Goal: Book appointment/travel/reservation

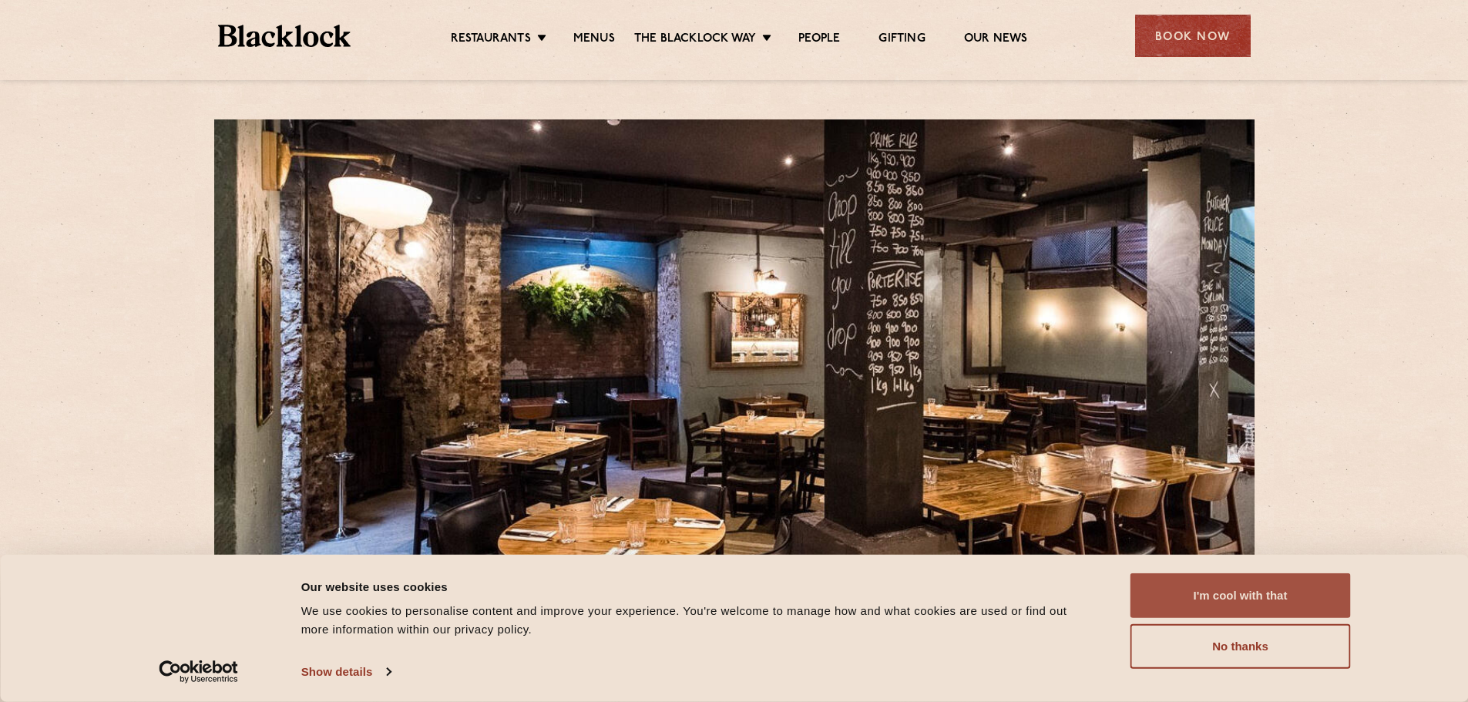
click at [1291, 599] on button "I'm cool with that" at bounding box center [1240, 595] width 220 height 45
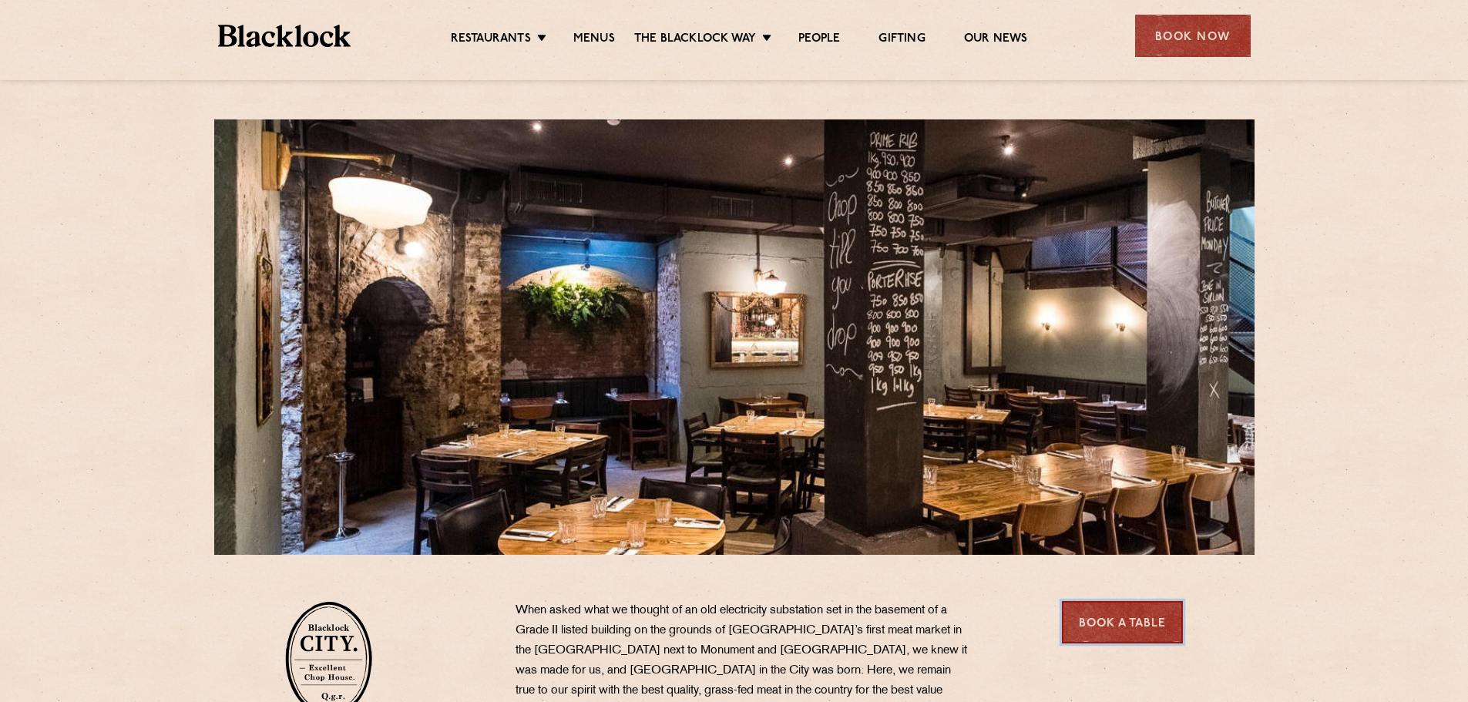
click at [1093, 626] on link "Book a Table" at bounding box center [1122, 622] width 121 height 42
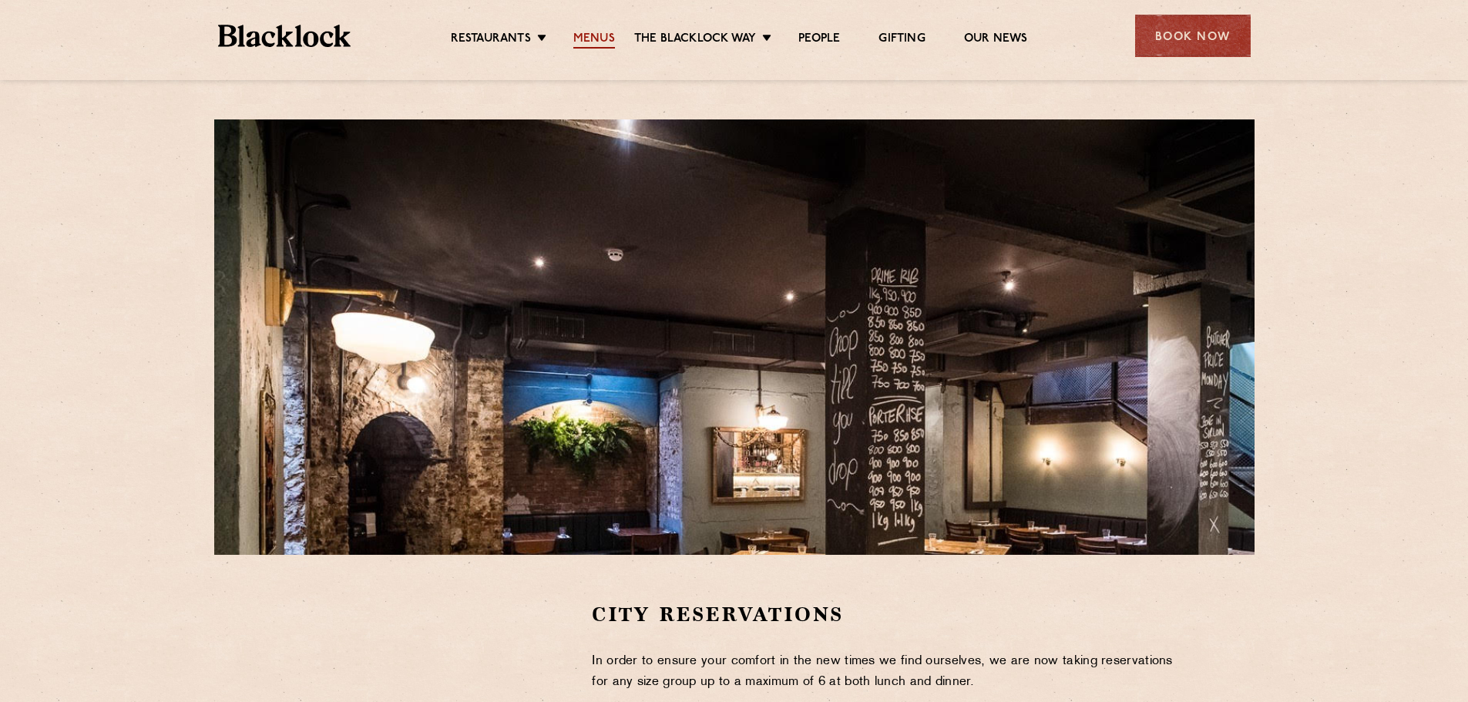
click at [599, 38] on link "Menus" at bounding box center [594, 40] width 42 height 17
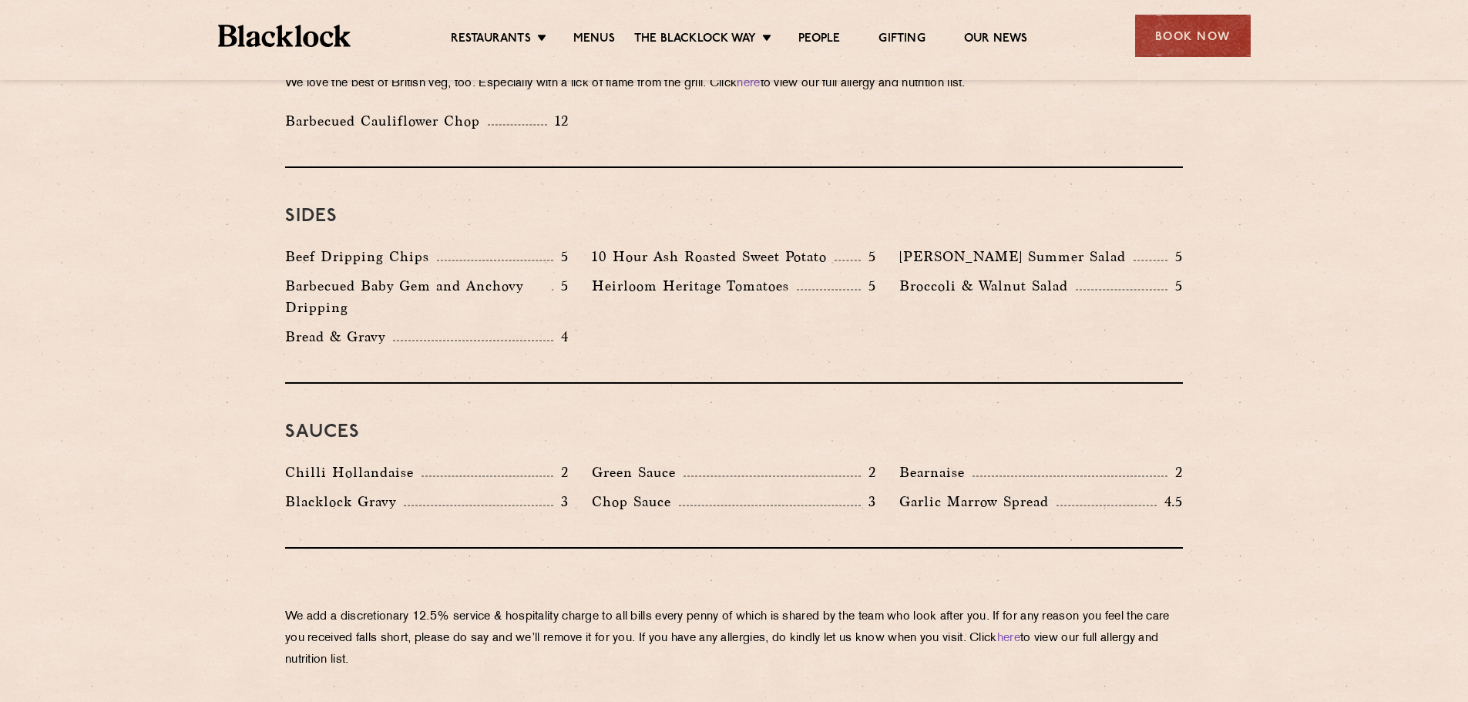
scroll to position [2466, 0]
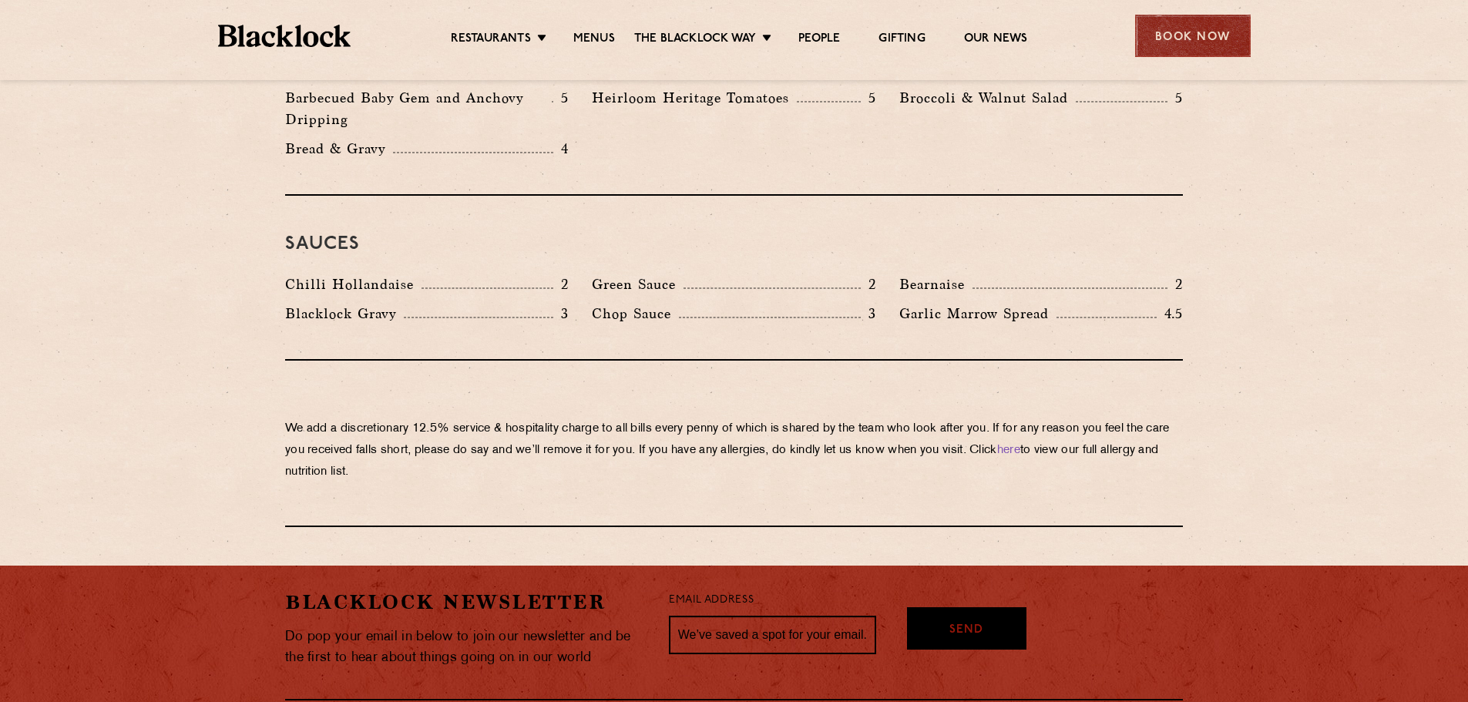
click at [1199, 36] on div "Book Now" at bounding box center [1193, 36] width 116 height 42
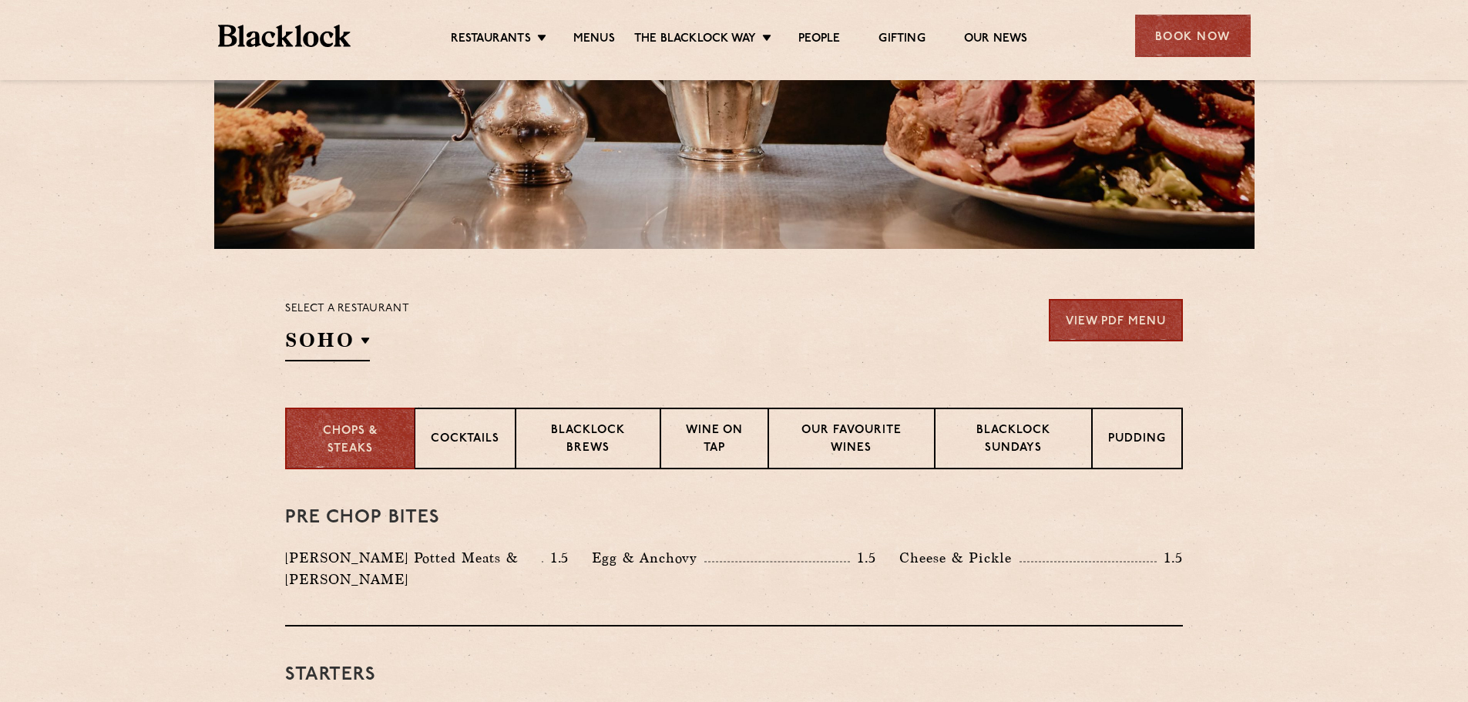
scroll to position [307, 0]
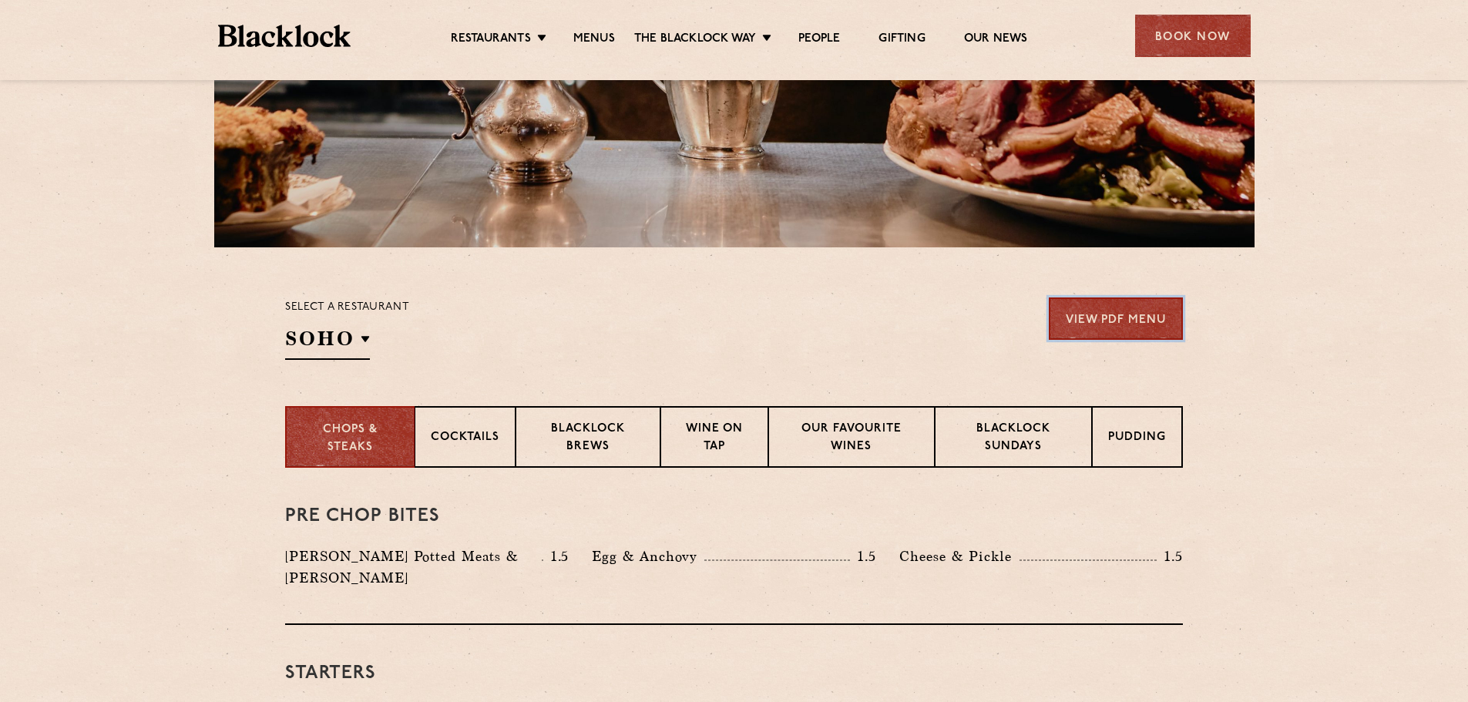
click at [1138, 312] on link "View PDF Menu" at bounding box center [1116, 318] width 134 height 42
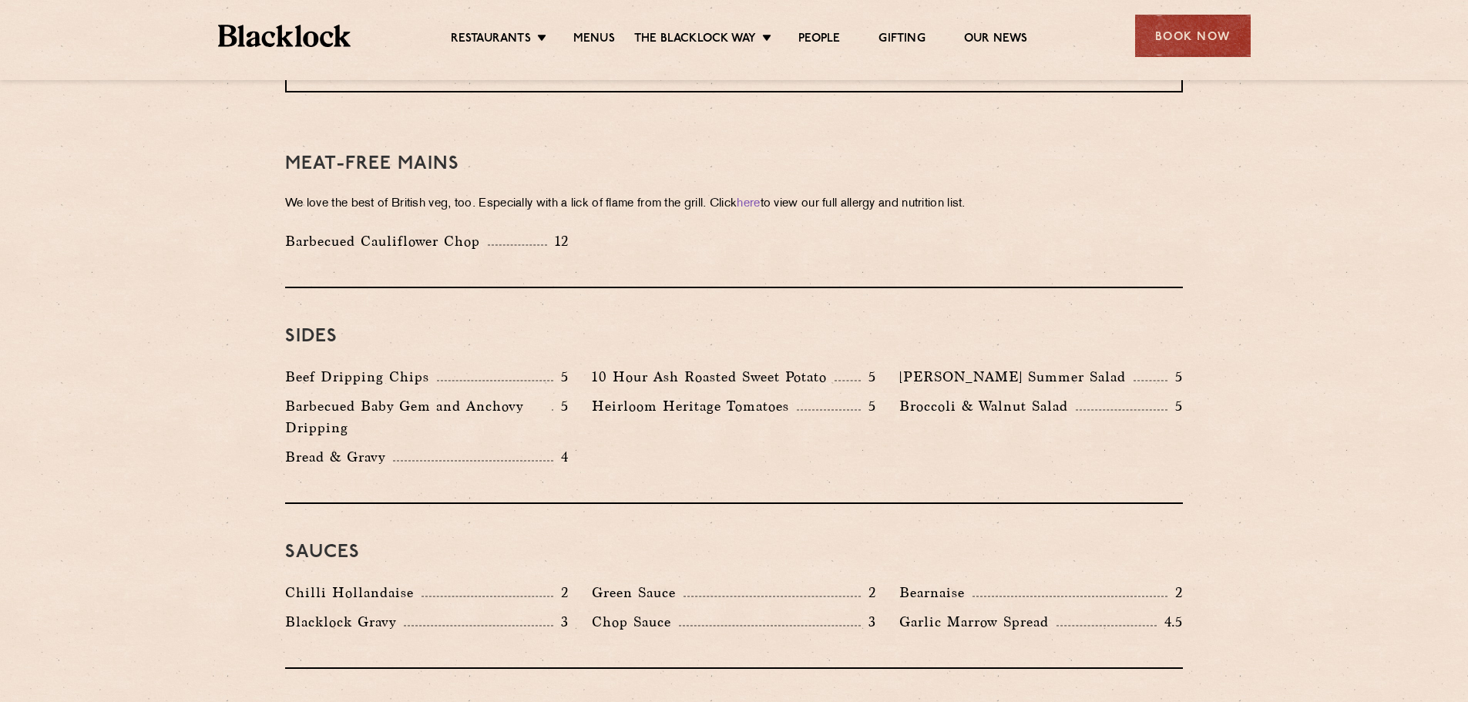
scroll to position [2618, 0]
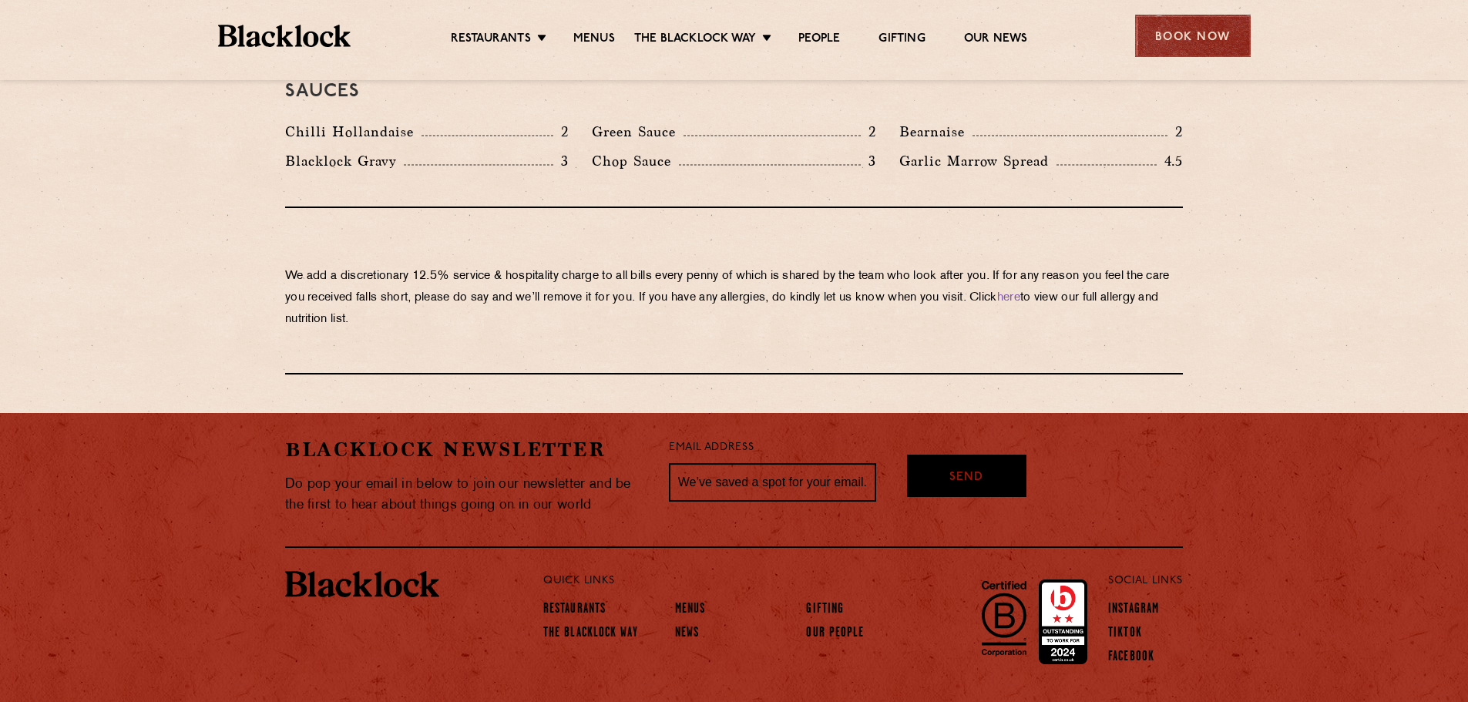
click at [1174, 29] on div "Book Now" at bounding box center [1193, 36] width 116 height 42
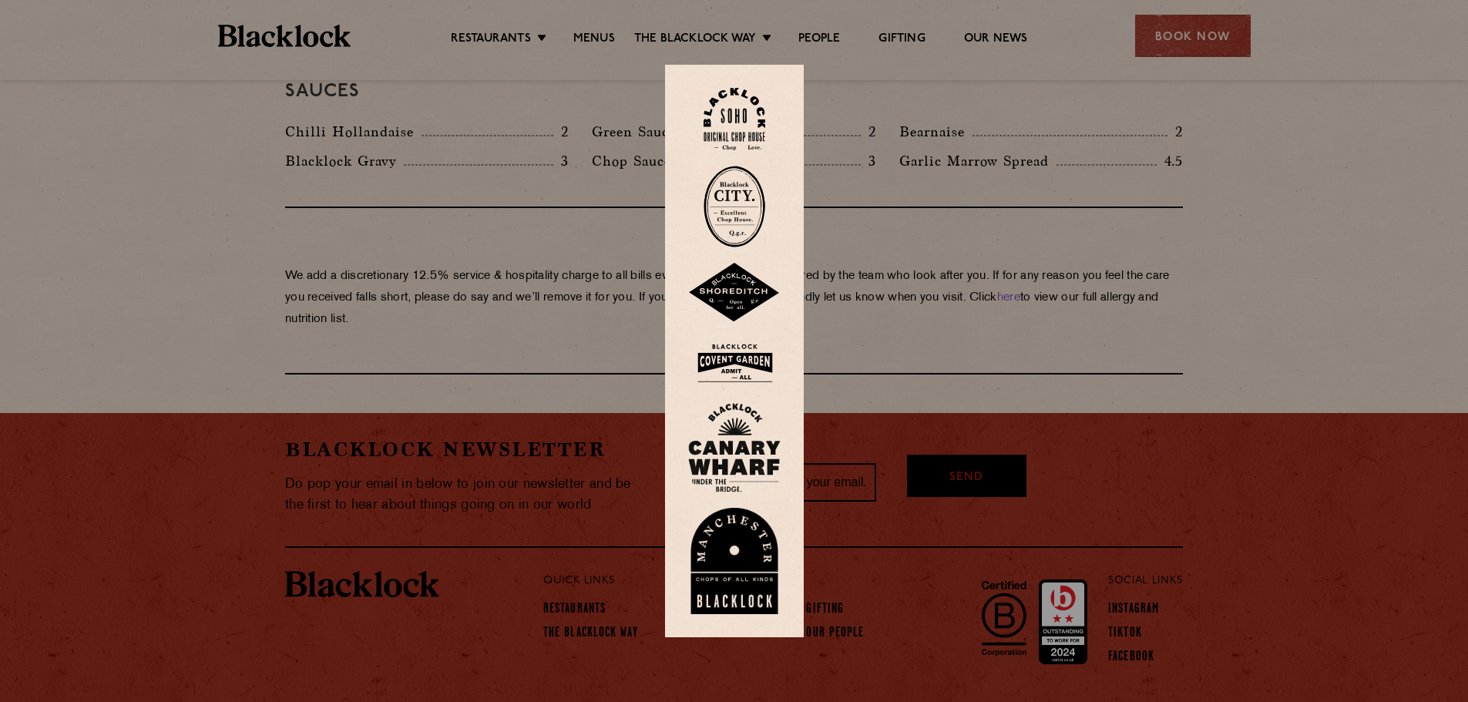
click at [746, 457] on img at bounding box center [734, 447] width 92 height 89
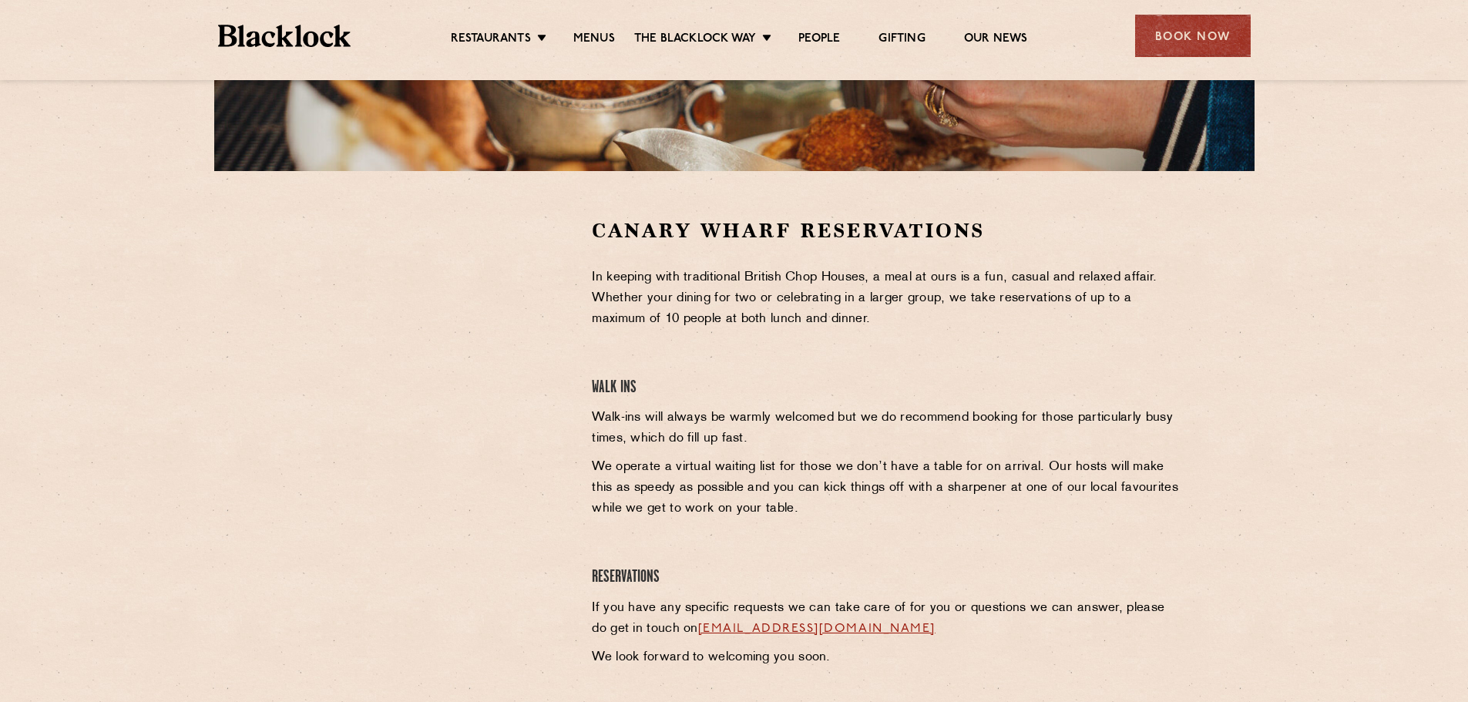
scroll to position [384, 0]
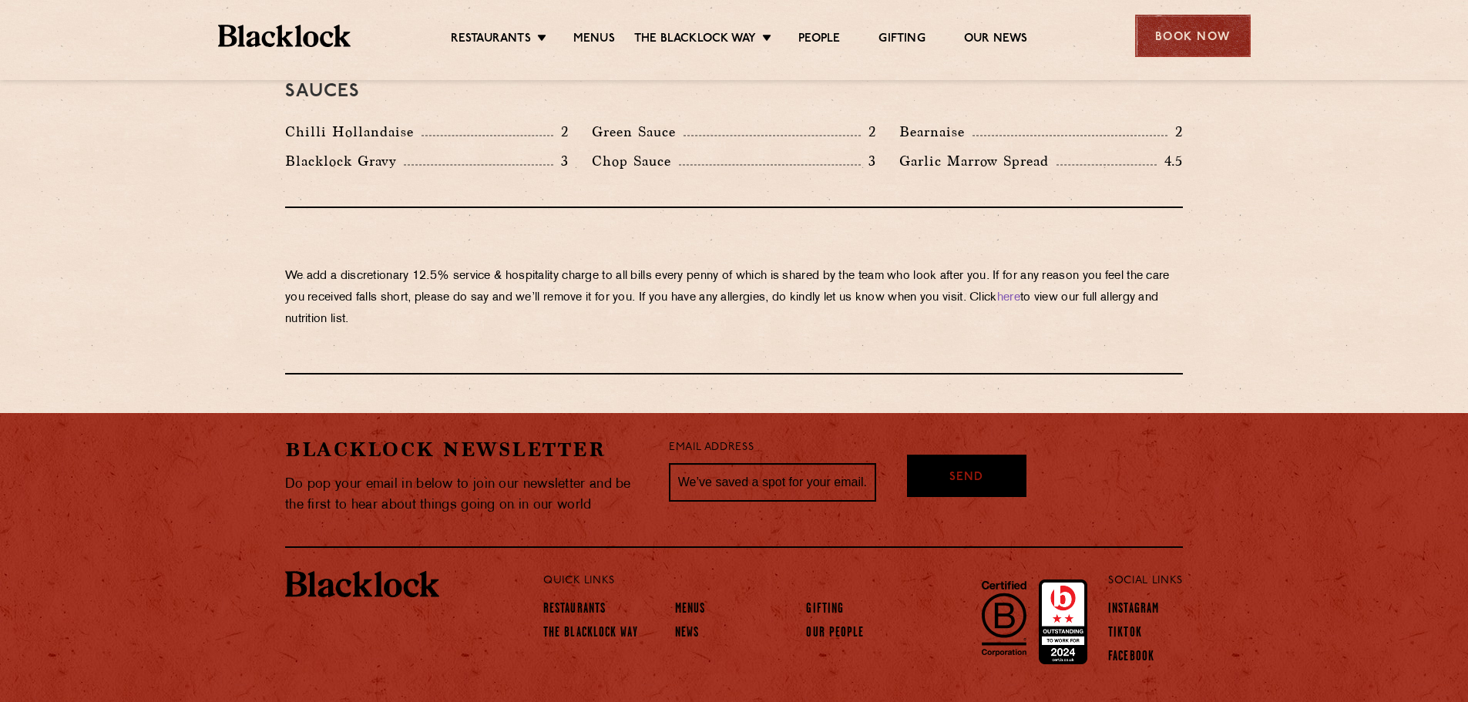
click at [1206, 43] on div "Book Now" at bounding box center [1193, 36] width 116 height 42
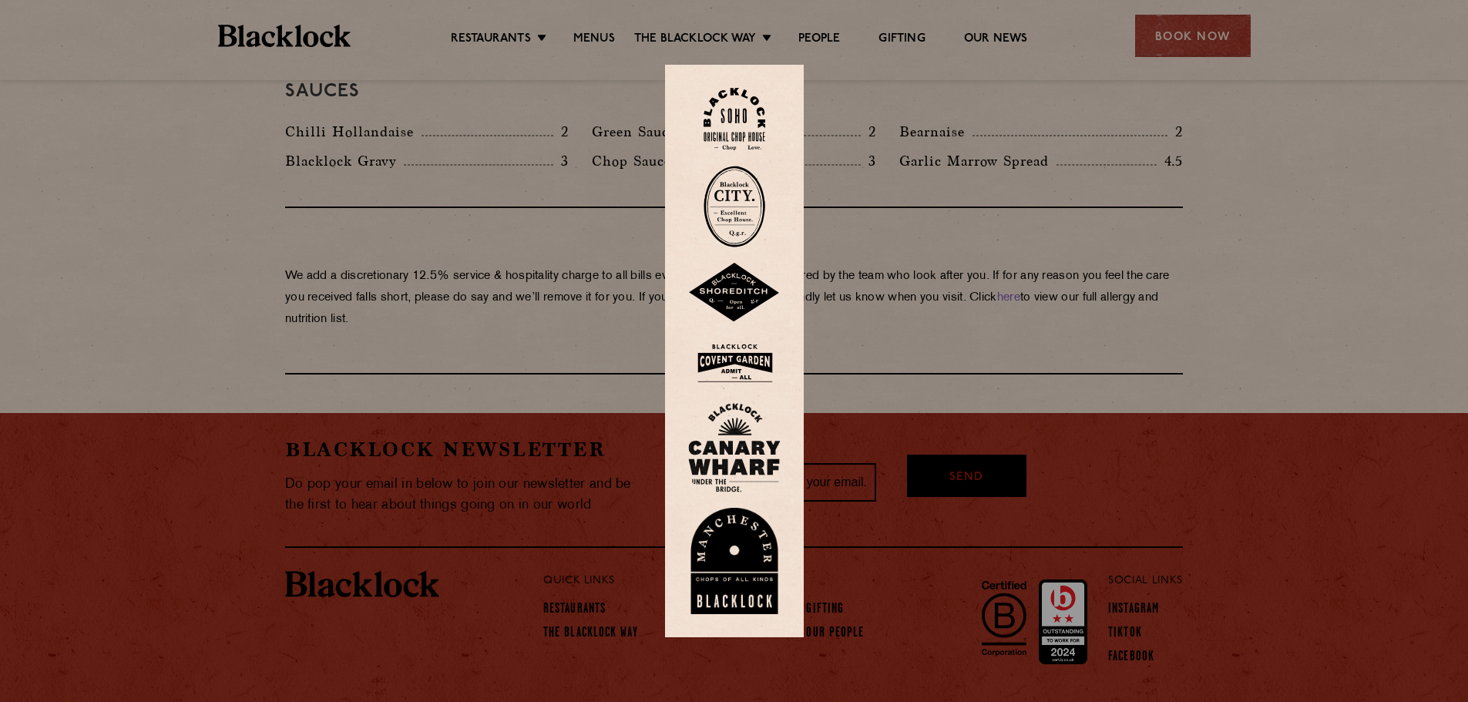
click at [747, 207] on img at bounding box center [734, 207] width 62 height 82
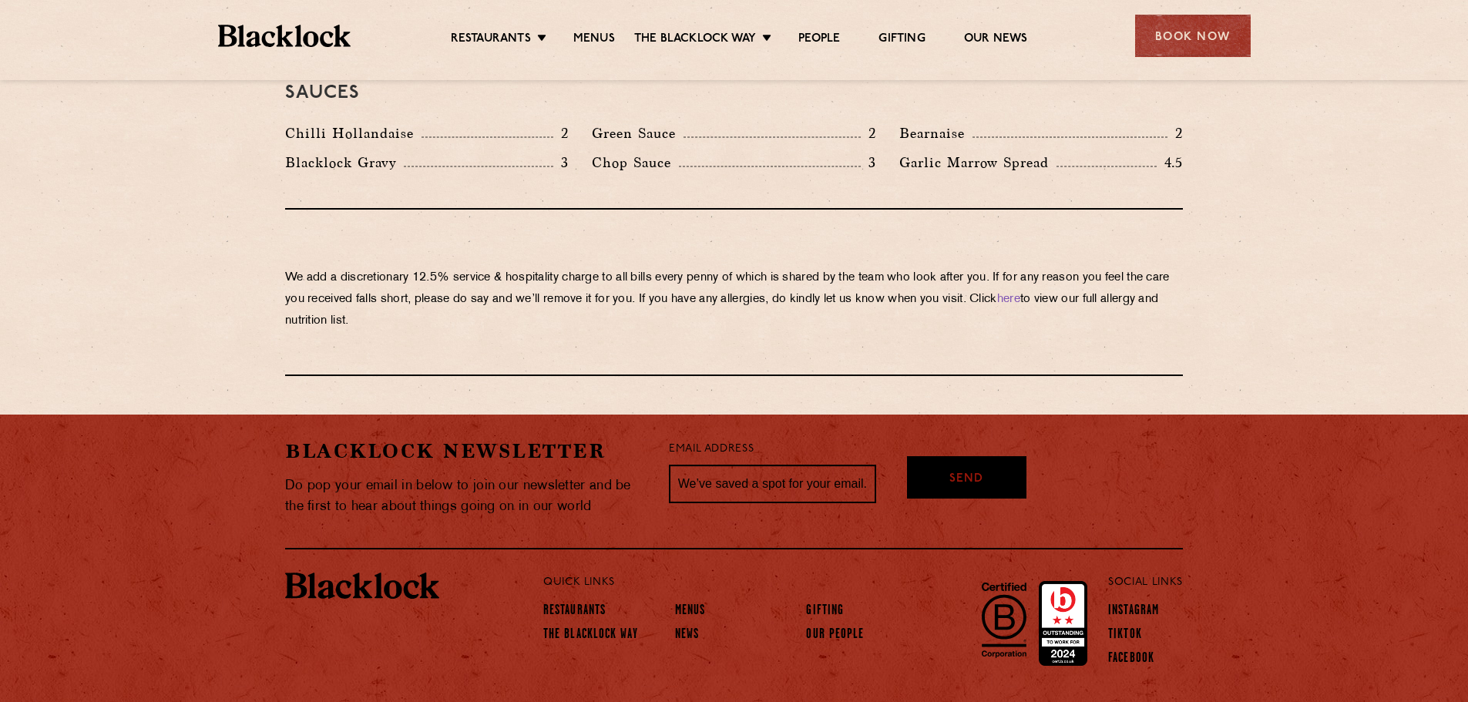
scroll to position [2618, 0]
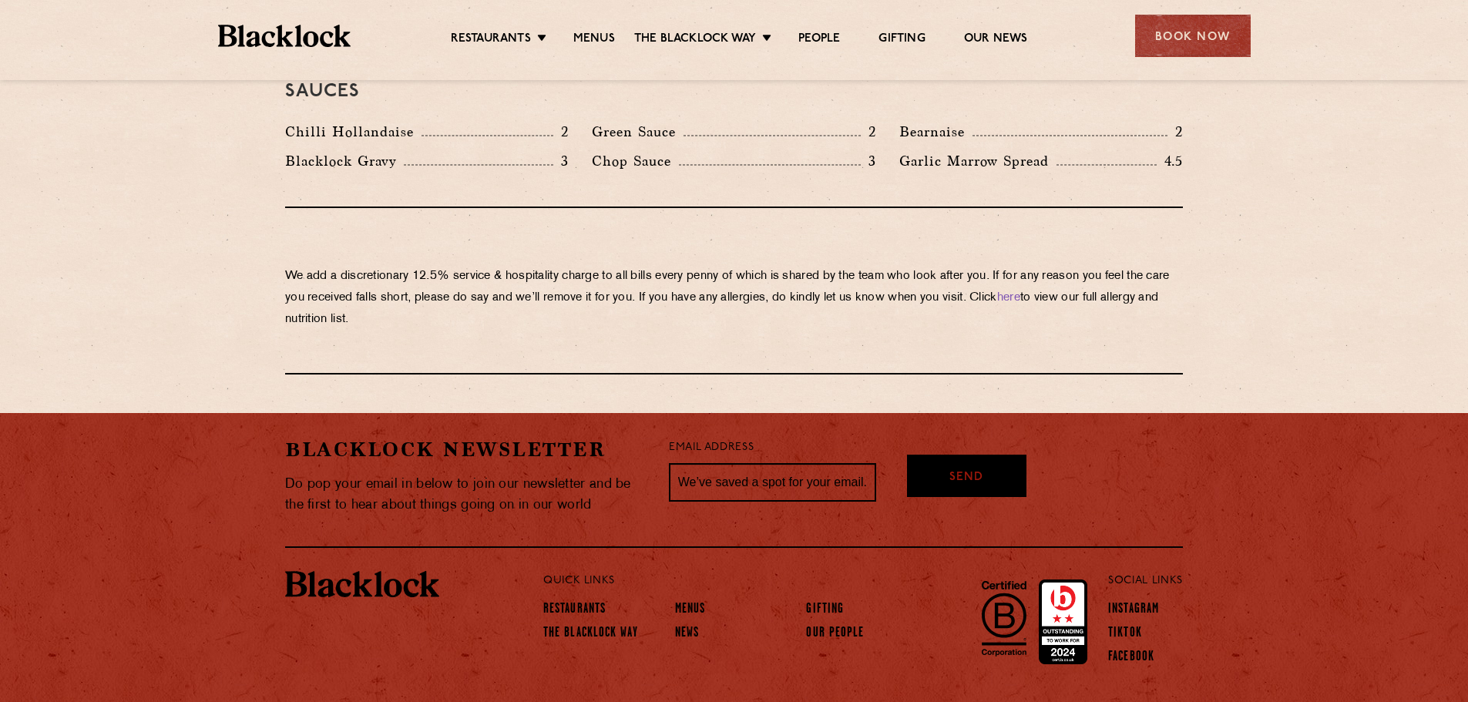
click at [295, 42] on img at bounding box center [284, 36] width 133 height 22
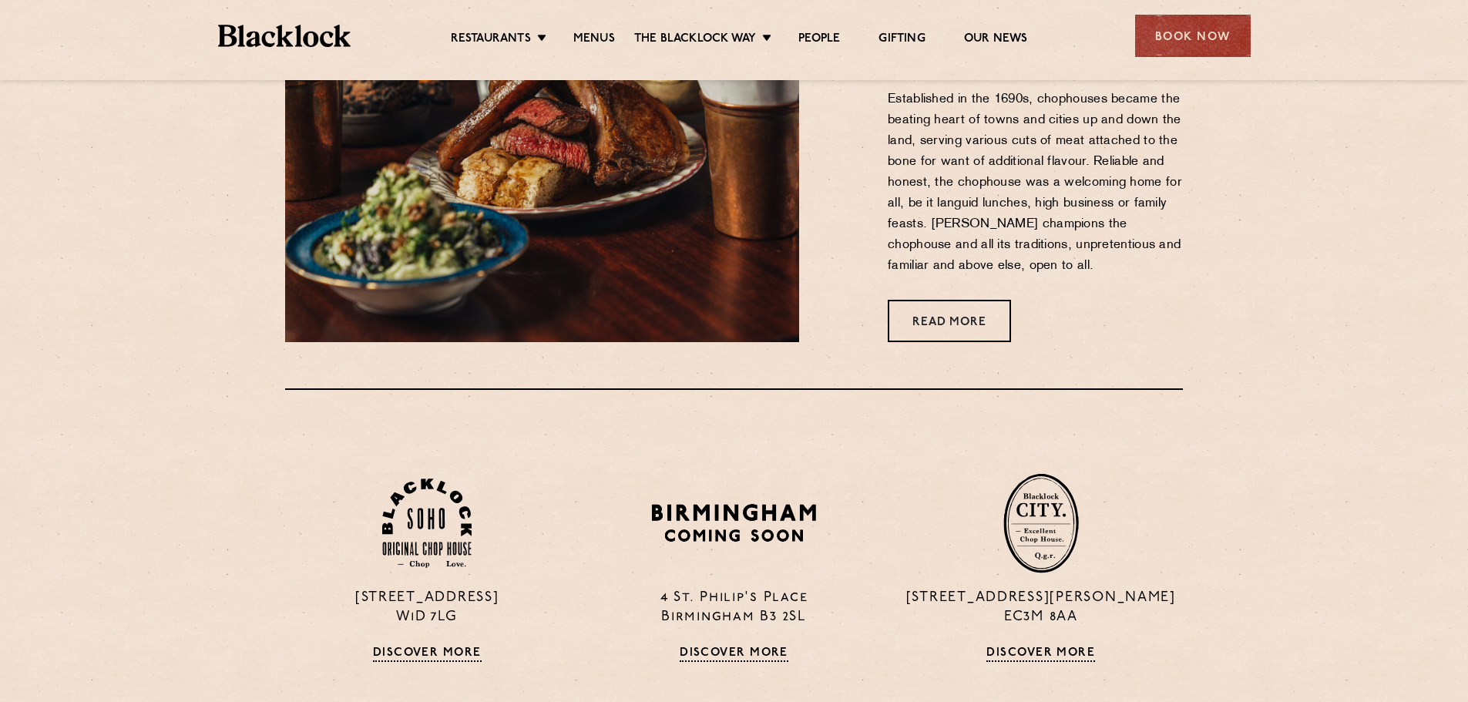
scroll to position [848, 0]
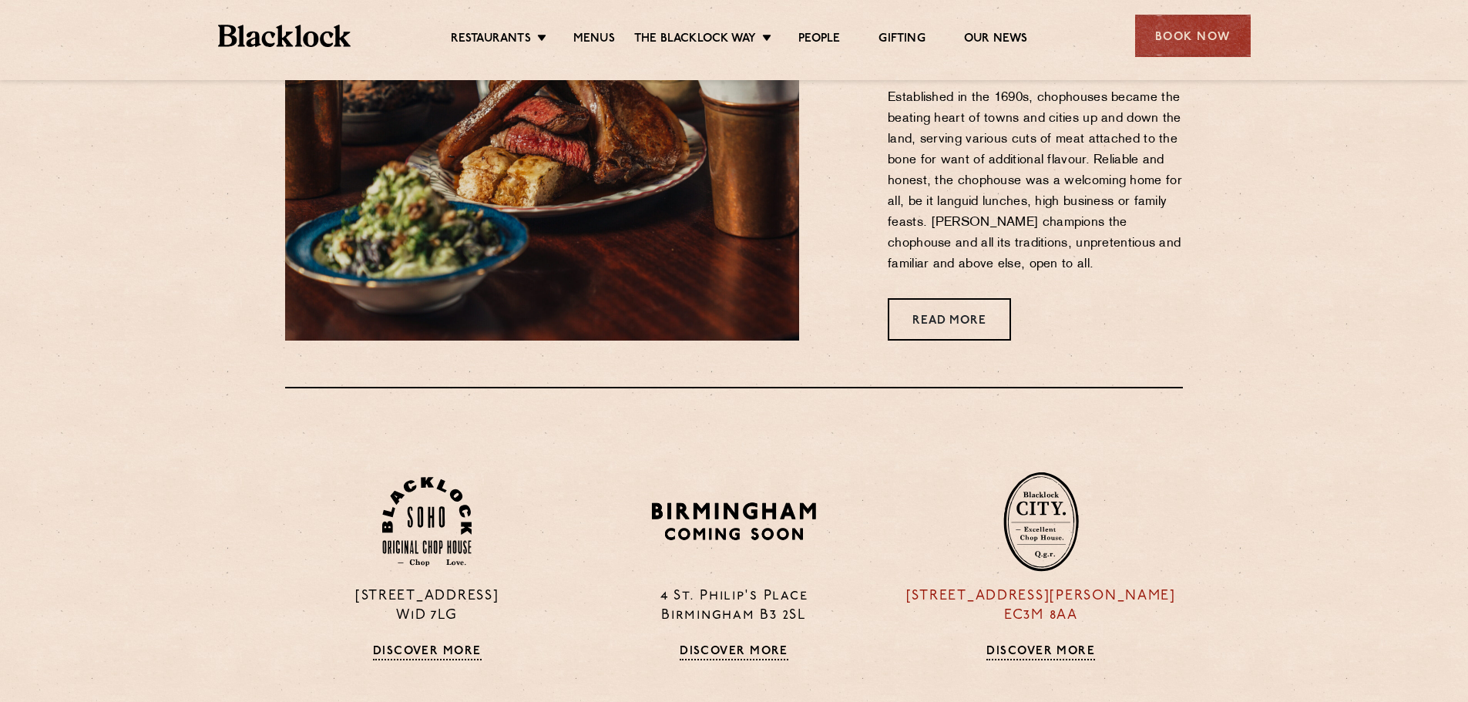
click at [1039, 641] on div "13 Philpot Lane EC3M 8AA Discover More" at bounding box center [1041, 566] width 307 height 189
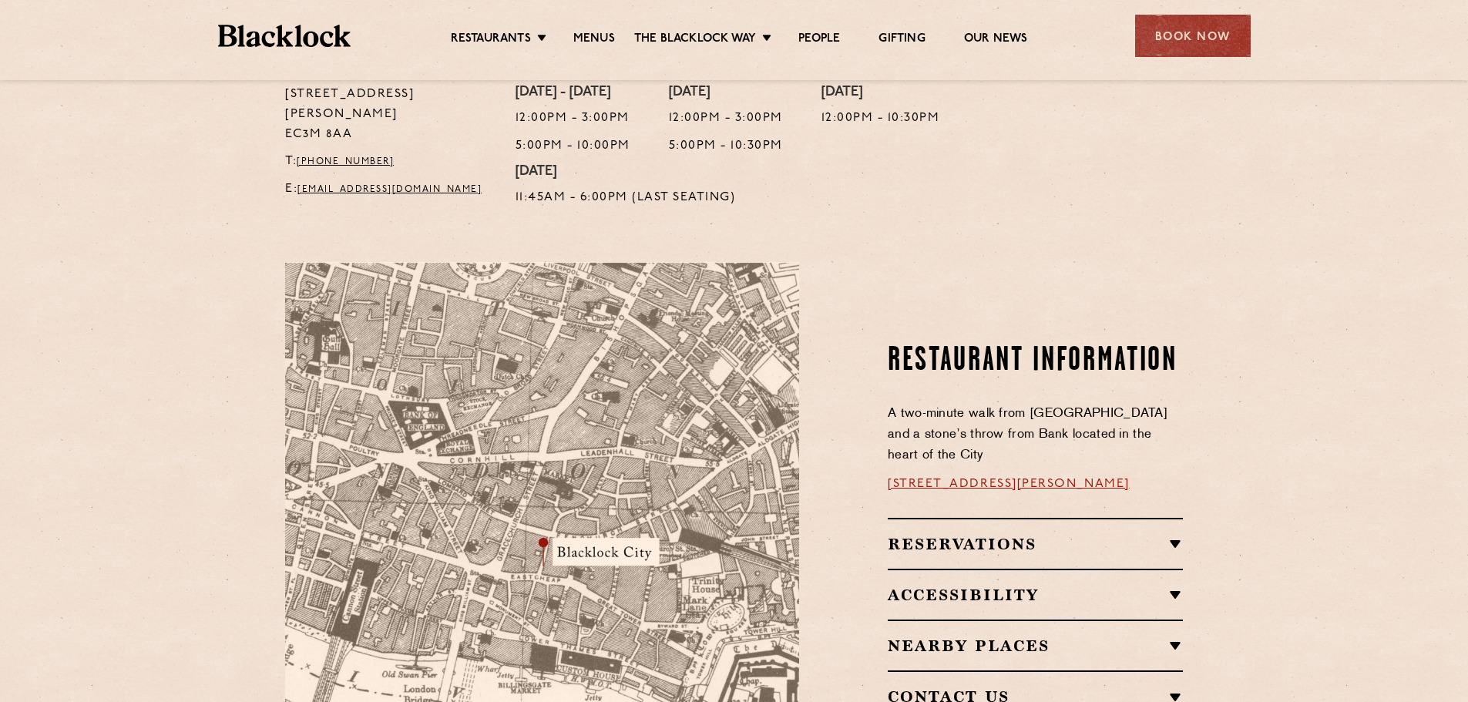
scroll to position [771, 0]
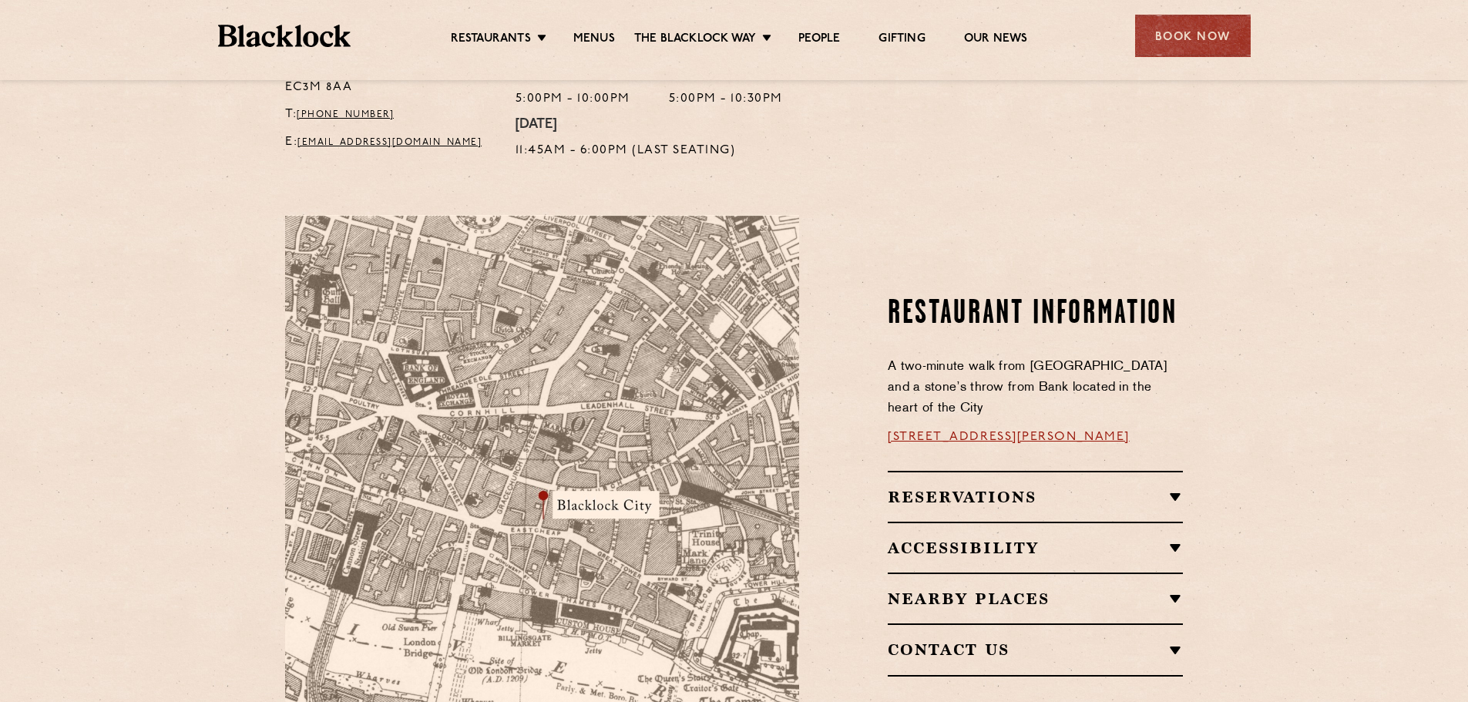
scroll to position [848, 0]
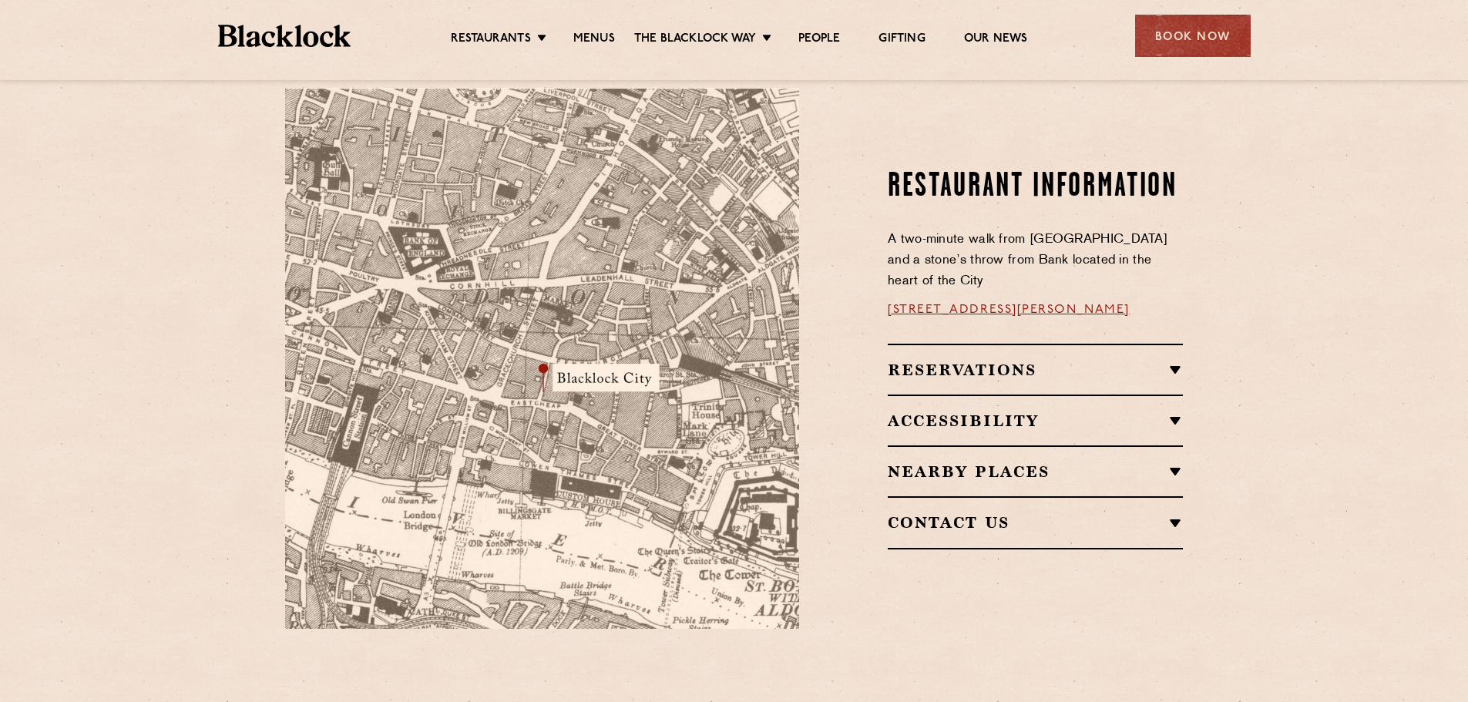
click at [915, 304] on link "[STREET_ADDRESS][PERSON_NAME]" at bounding box center [1009, 310] width 242 height 12
